Goal: Task Accomplishment & Management: Complete application form

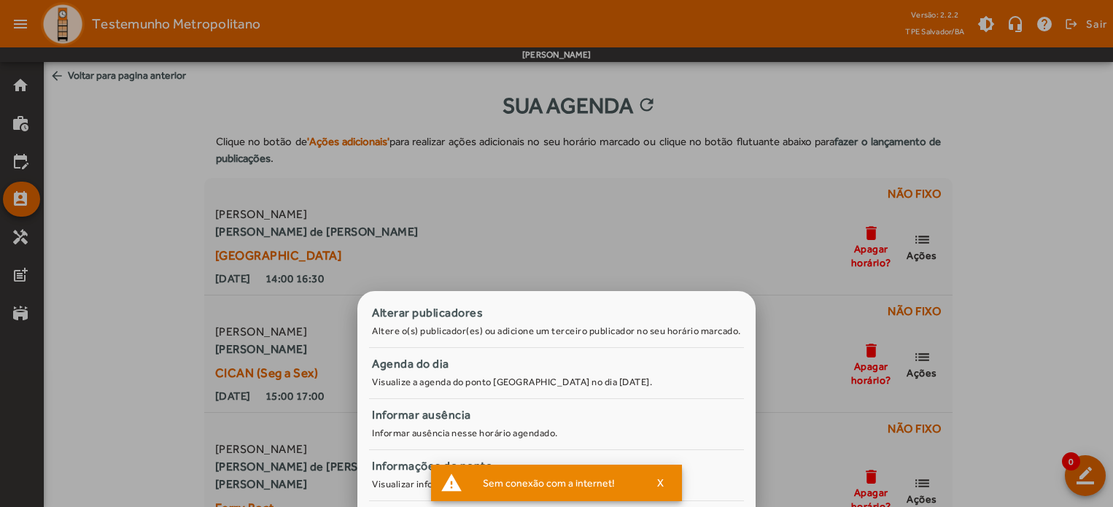
scroll to position [73, 0]
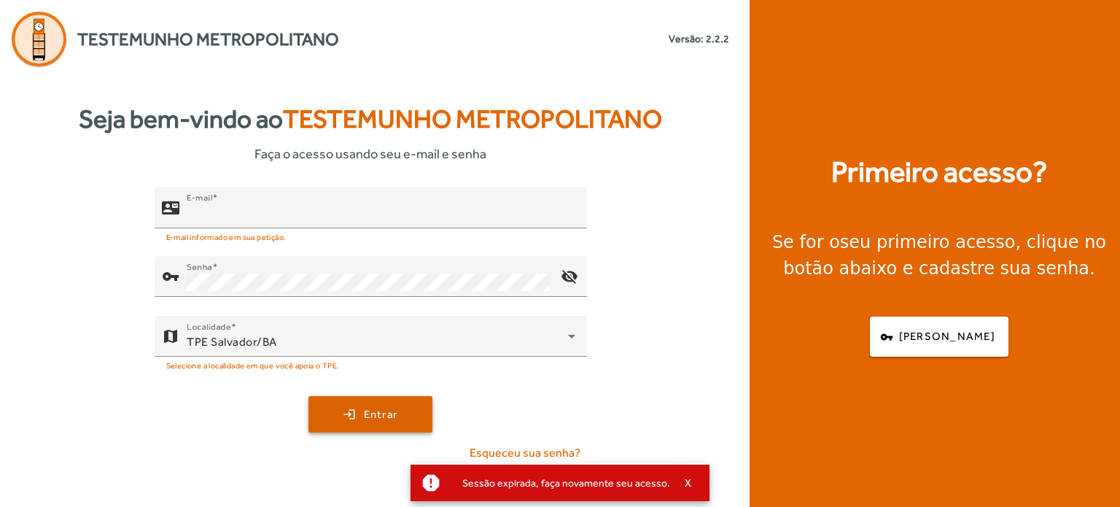
type input "**********"
click at [361, 396] on button "login Entrar" at bounding box center [370, 414] width 124 height 36
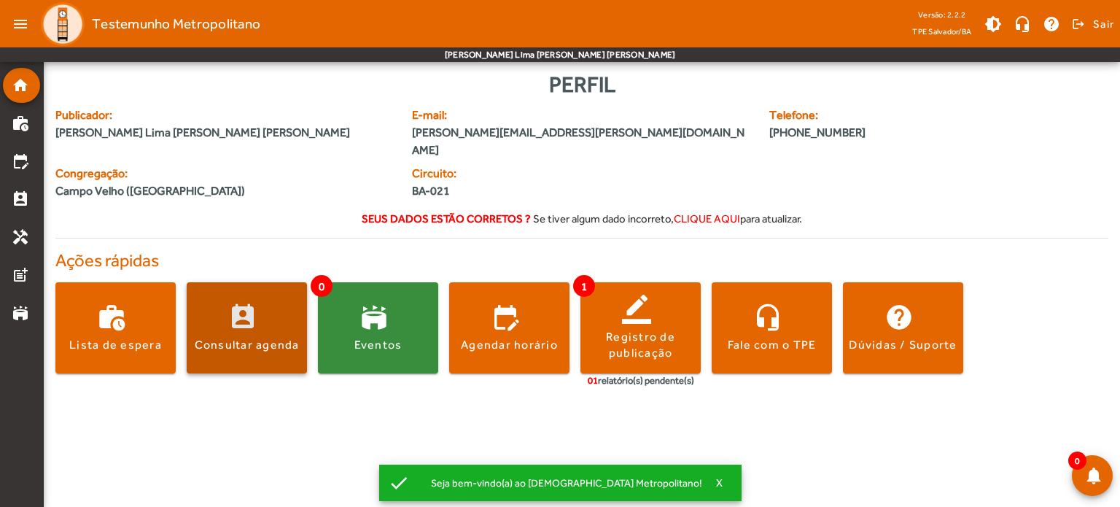
click at [292, 313] on span at bounding box center [247, 328] width 120 height 35
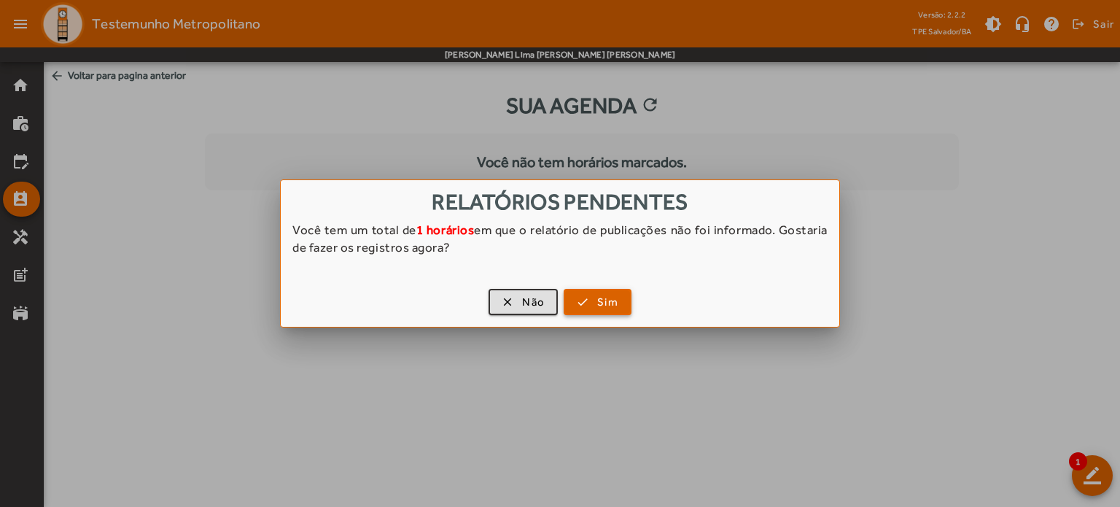
click at [579, 303] on span "button" at bounding box center [597, 301] width 65 height 35
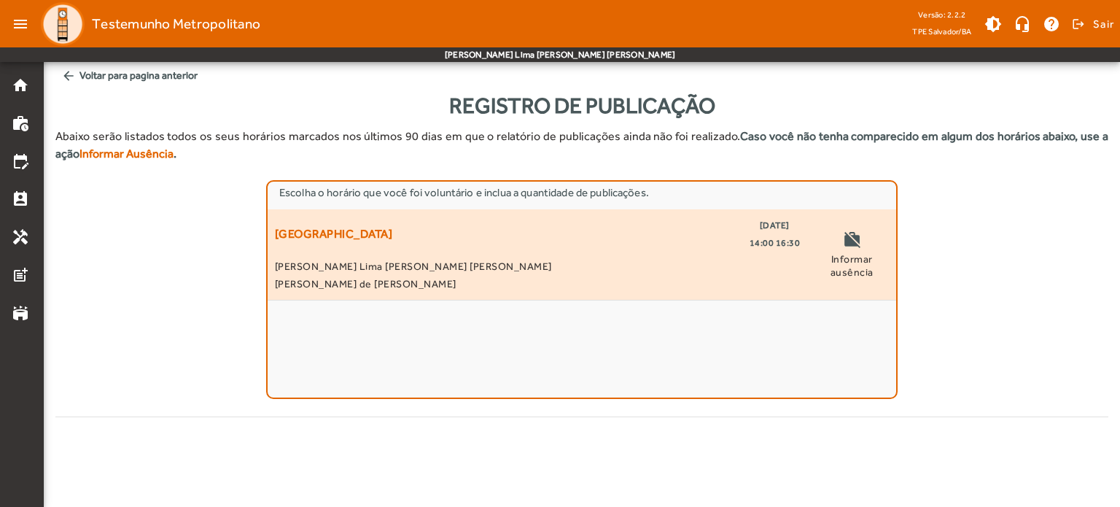
click at [770, 275] on span "[PERSON_NAME] de [PERSON_NAME]" at bounding box center [537, 283] width 525 height 17
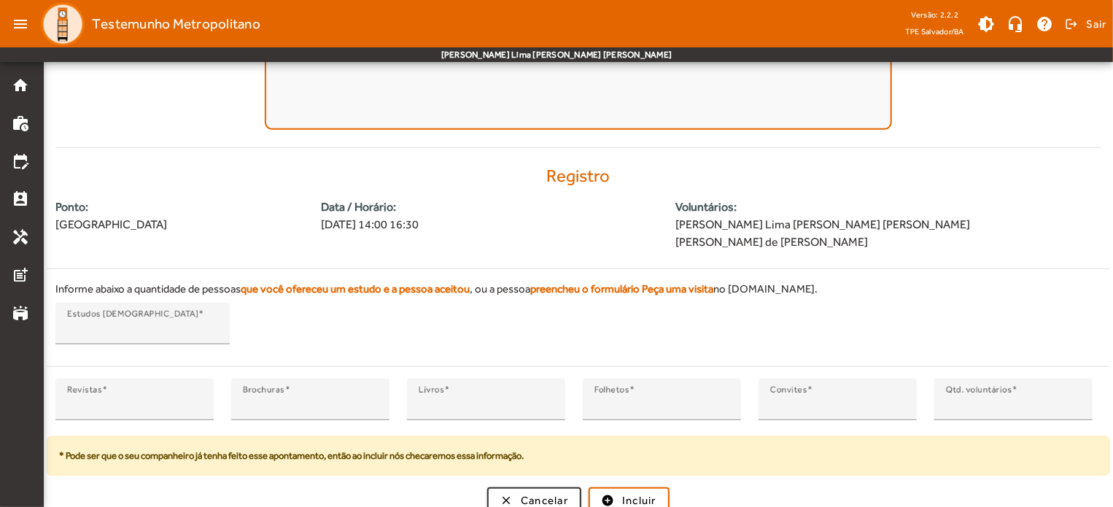
scroll to position [279, 0]
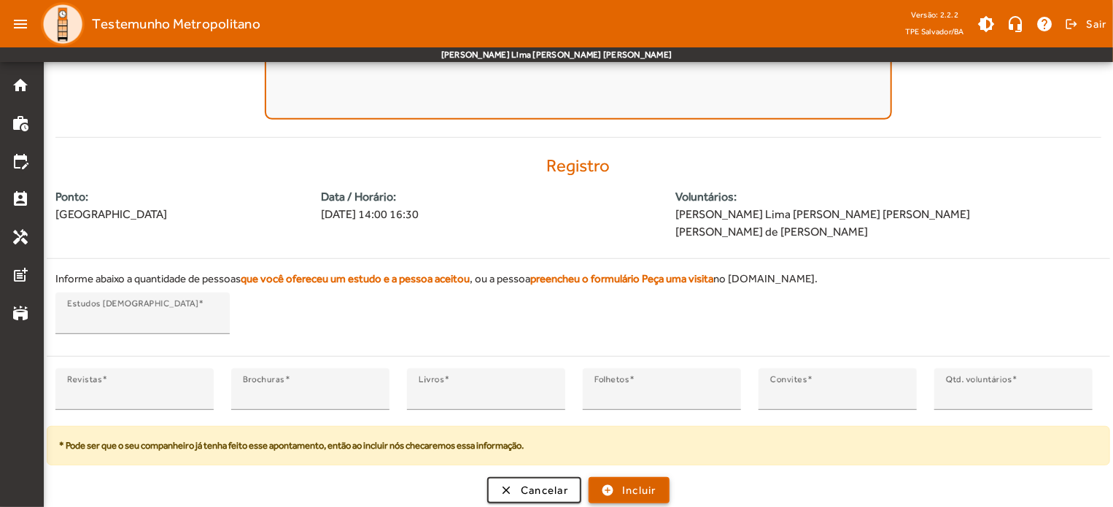
click at [647, 493] on span "Incluir" at bounding box center [639, 490] width 34 height 17
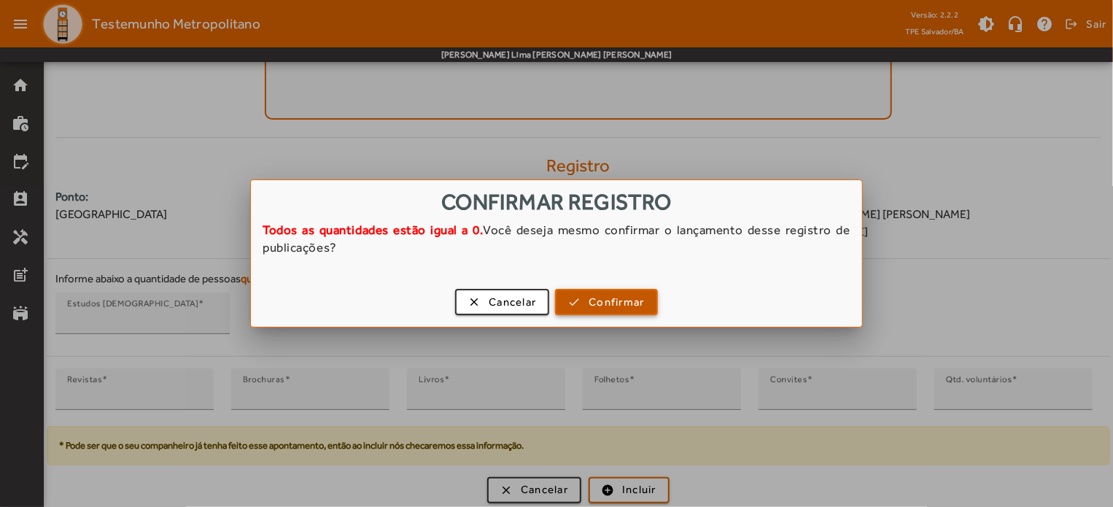
click at [639, 304] on span "Confirmar" at bounding box center [615, 302] width 55 height 17
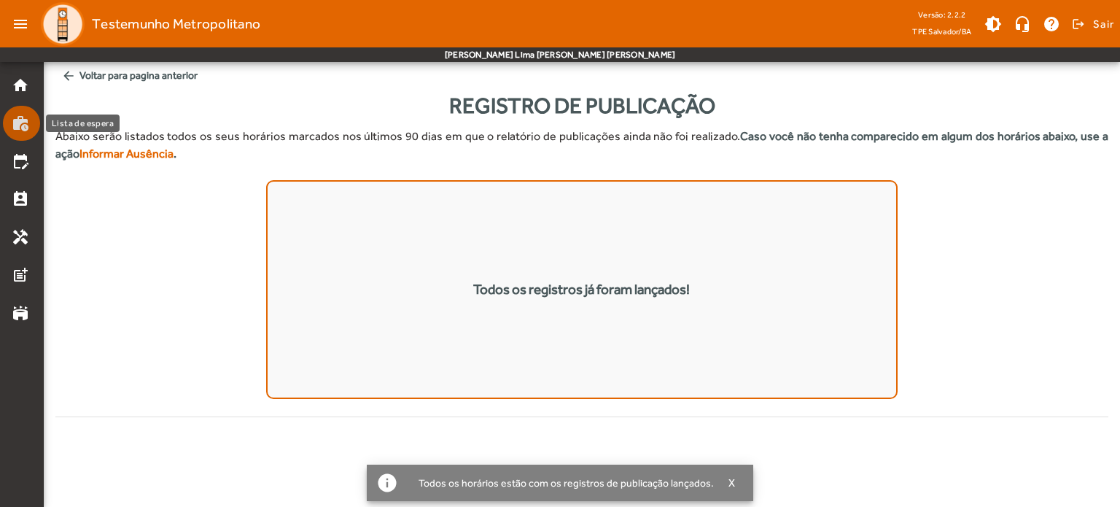
click at [10, 107] on mat-list-item "work_history" at bounding box center [21, 123] width 37 height 35
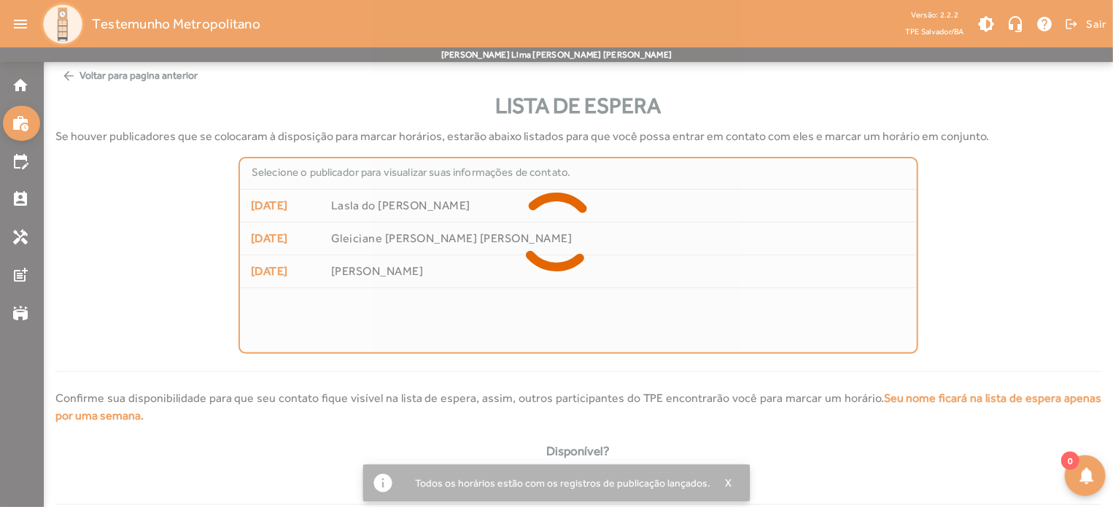
click at [7, 87] on mat-list-item "home" at bounding box center [21, 85] width 37 height 35
